Goal: Task Accomplishment & Management: Complete application form

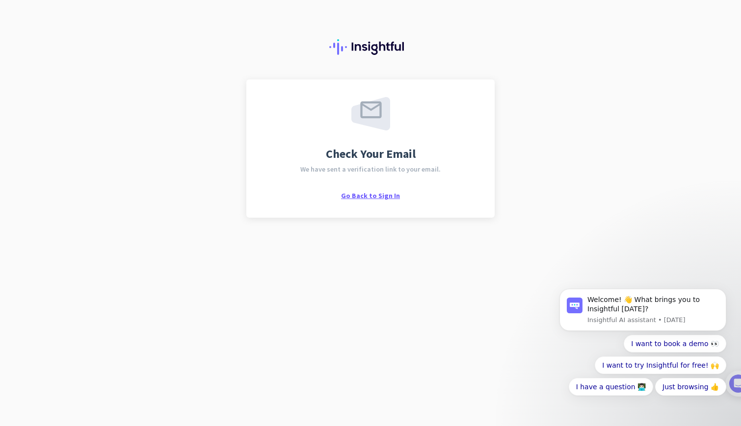
click at [383, 196] on span "Go Back to Sign In" at bounding box center [370, 195] width 59 height 9
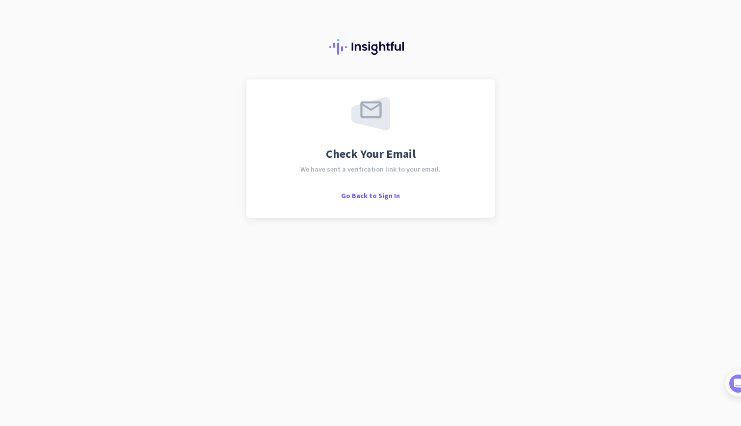
drag, startPoint x: 501, startPoint y: 273, endPoint x: 518, endPoint y: 276, distance: 16.9
click at [501, 273] on div "Check Your Email We have sent a verification link to your email. Go Back to Sig…" at bounding box center [370, 213] width 741 height 426
click at [389, 195] on span "Go Back to Sign In" at bounding box center [370, 195] width 59 height 9
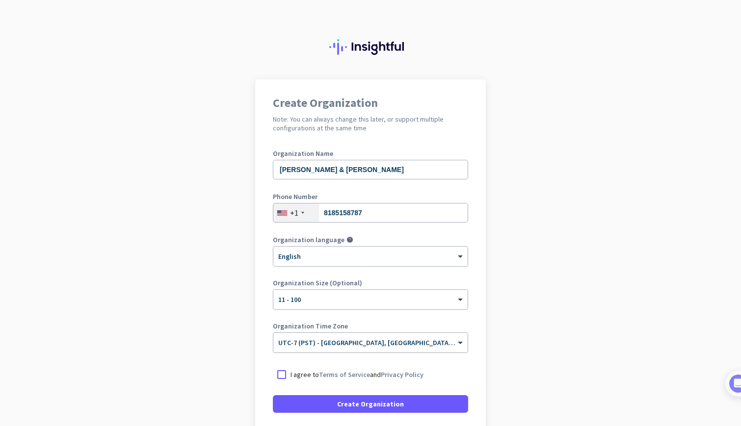
scroll to position [49, 0]
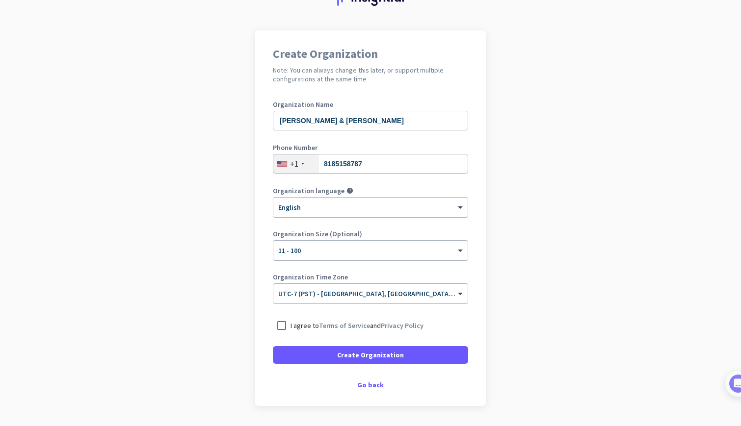
click at [295, 325] on p "I agree to Terms of Service and Privacy Policy" at bounding box center [356, 326] width 133 height 10
click at [0, 0] on input "I agree to Terms of Service and Privacy Policy" at bounding box center [0, 0] width 0 height 0
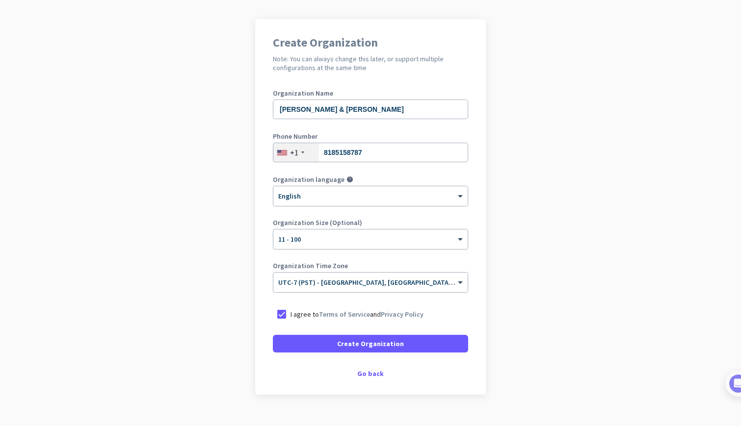
scroll to position [78, 0]
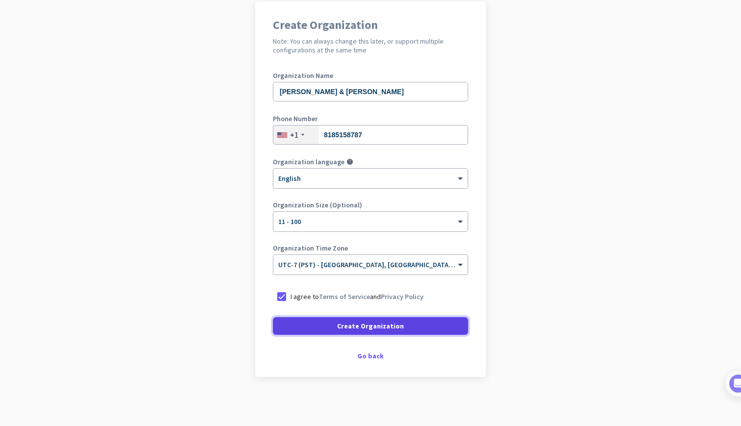
click at [364, 332] on span at bounding box center [370, 326] width 195 height 24
